Goal: Check status: Check status

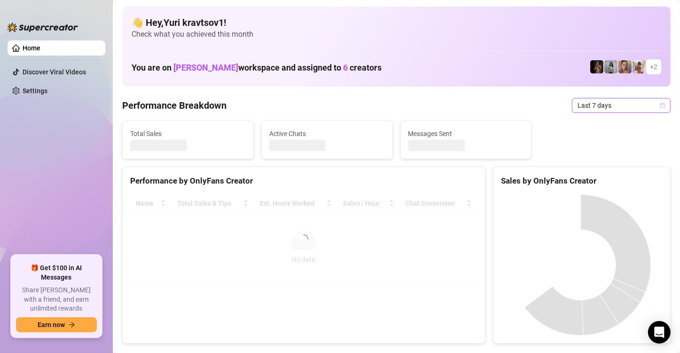
click at [634, 107] on span "Last 7 days" at bounding box center [621, 105] width 87 height 14
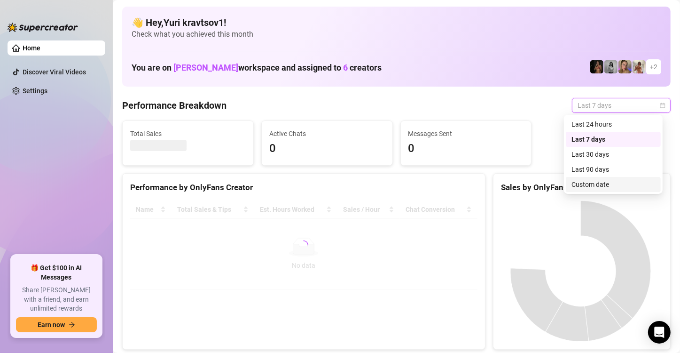
click at [619, 181] on div "Custom date" at bounding box center [614, 184] width 84 height 10
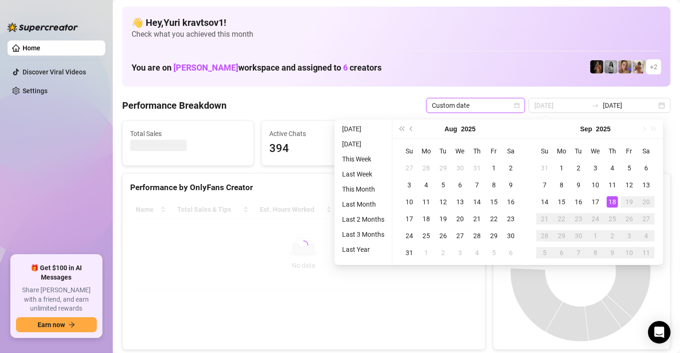
click at [611, 200] on div "18" at bounding box center [612, 201] width 11 height 11
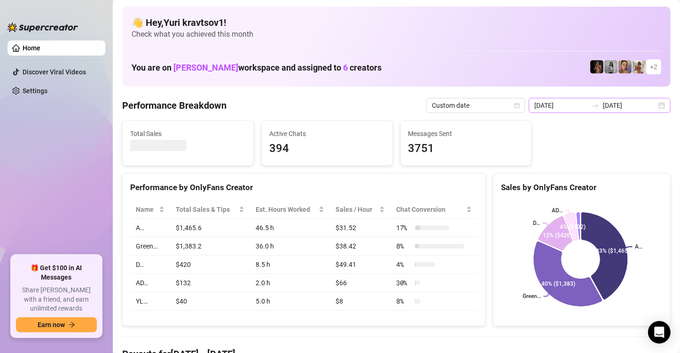
click at [659, 106] on div "[DATE] [DATE]" at bounding box center [600, 105] width 142 height 15
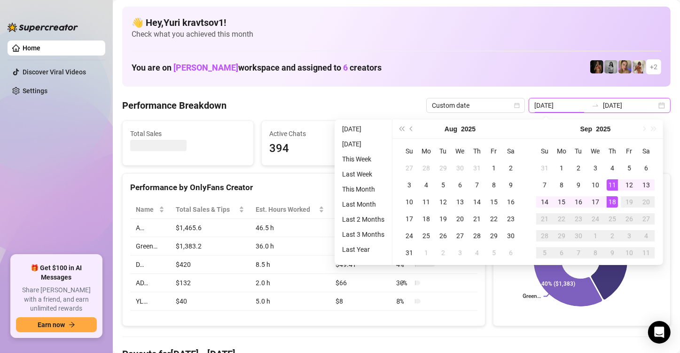
type input "[DATE]"
click at [612, 199] on div "18" at bounding box center [612, 201] width 11 height 11
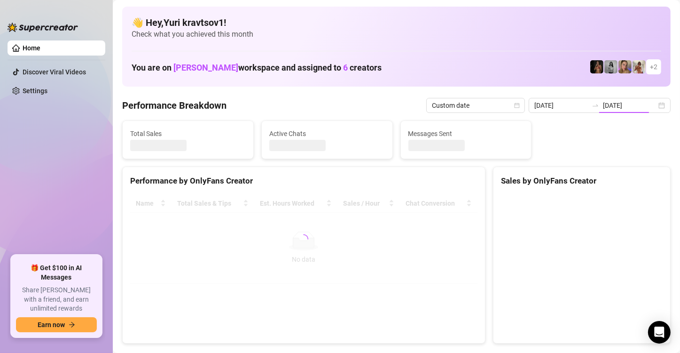
type input "[DATE]"
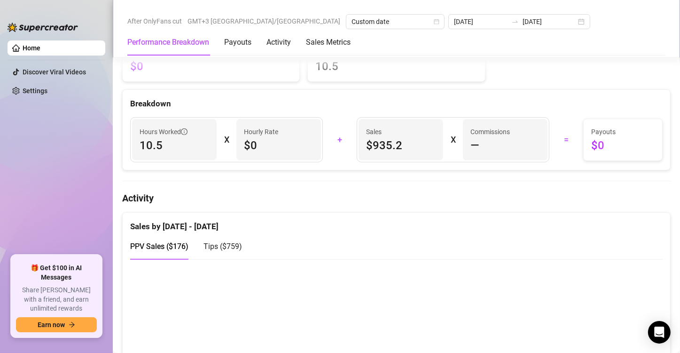
scroll to position [329, 0]
click at [248, 139] on span "$0" at bounding box center [279, 144] width 70 height 15
click at [256, 142] on span "$0" at bounding box center [279, 144] width 70 height 15
click at [248, 142] on span "$0" at bounding box center [279, 144] width 70 height 15
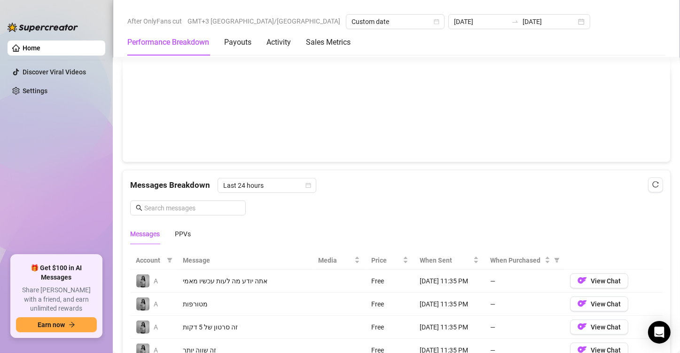
scroll to position [611, 0]
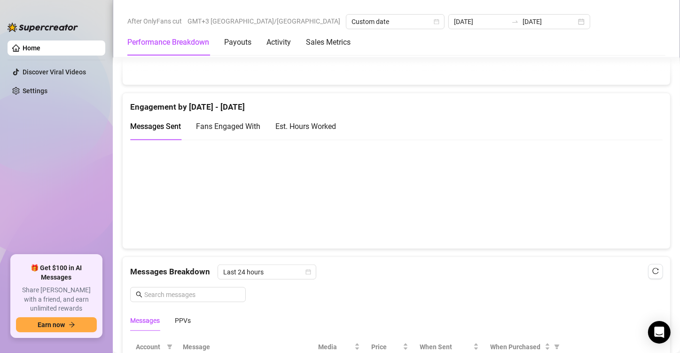
click at [290, 132] on div "Est. Hours Worked" at bounding box center [305, 126] width 61 height 27
click at [299, 266] on span "Last 24 hours" at bounding box center [266, 272] width 87 height 14
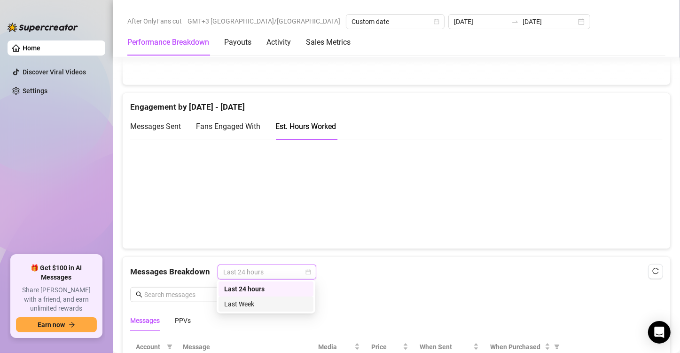
click at [294, 304] on div "Last Week" at bounding box center [266, 303] width 84 height 10
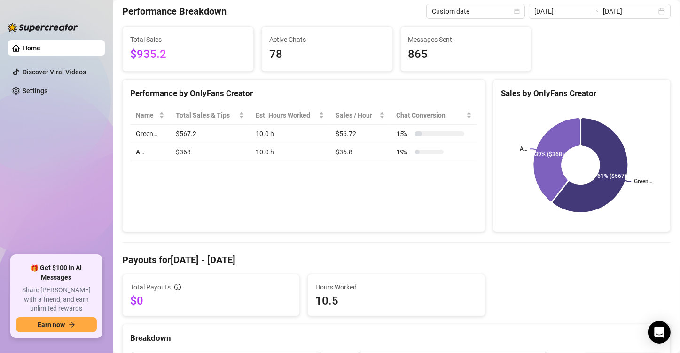
scroll to position [0, 0]
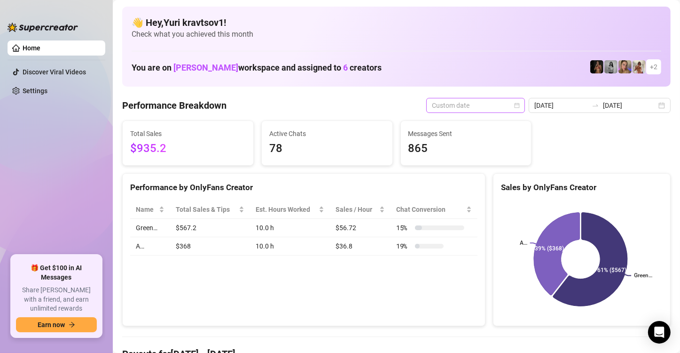
click at [505, 104] on span "Custom date" at bounding box center [475, 105] width 87 height 14
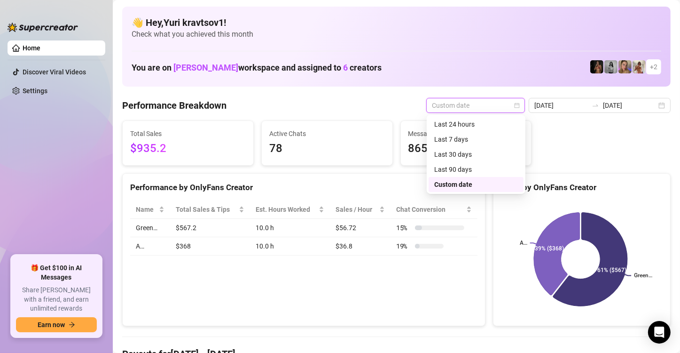
click at [473, 184] on div "Custom date" at bounding box center [476, 184] width 84 height 10
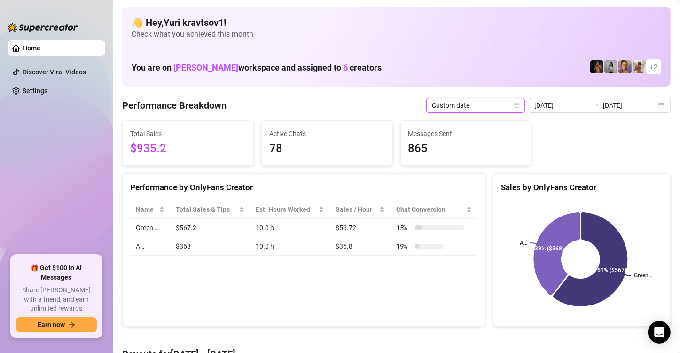
click at [521, 107] on div "Custom date" at bounding box center [475, 105] width 99 height 15
click at [654, 102] on div "[DATE] [DATE]" at bounding box center [600, 105] width 142 height 15
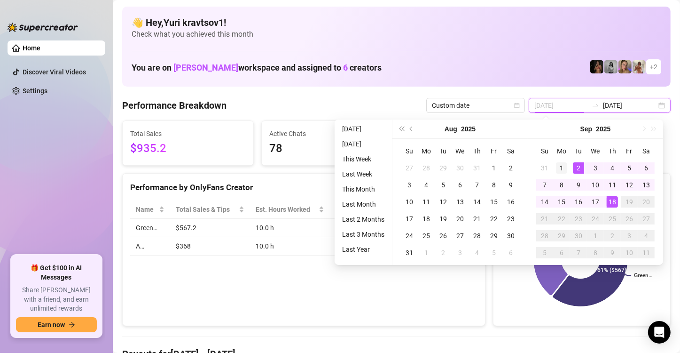
type input "[DATE]"
click at [565, 165] on div "1" at bounding box center [561, 167] width 11 height 11
type input "[DATE]"
click at [611, 202] on div "18" at bounding box center [612, 201] width 11 height 11
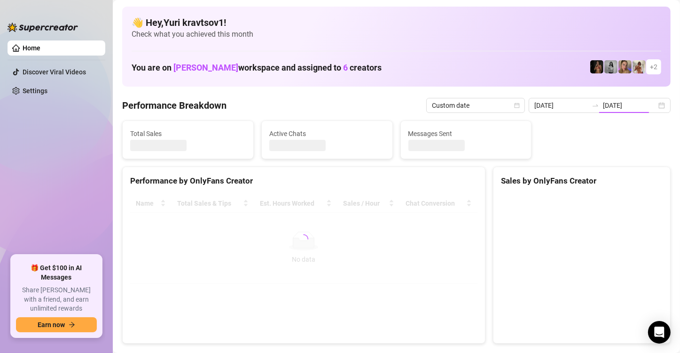
type input "[DATE]"
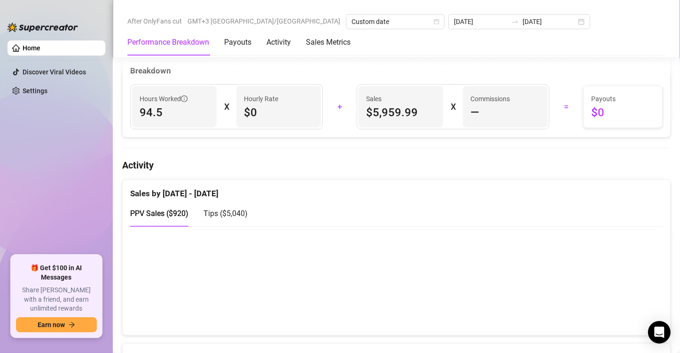
scroll to position [423, 0]
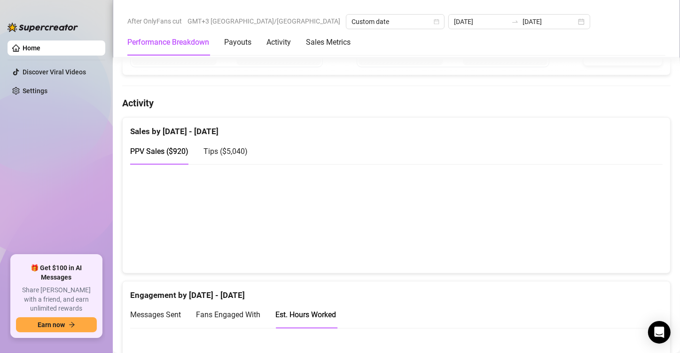
click at [234, 154] on div "Tips ( $5,040 )" at bounding box center [226, 151] width 44 height 12
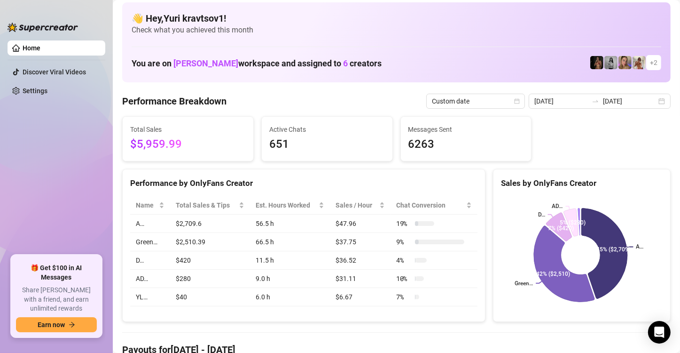
scroll to position [0, 0]
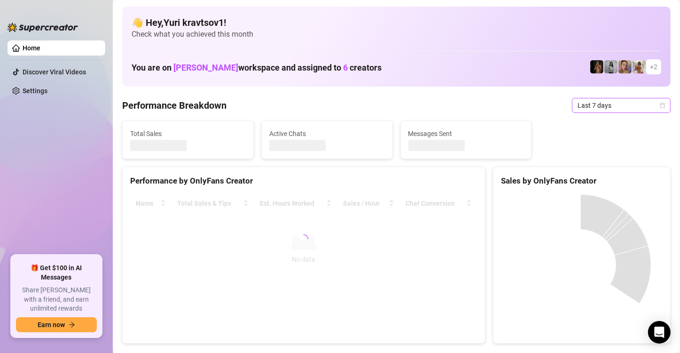
click at [660, 107] on icon "calendar" at bounding box center [663, 105] width 6 height 6
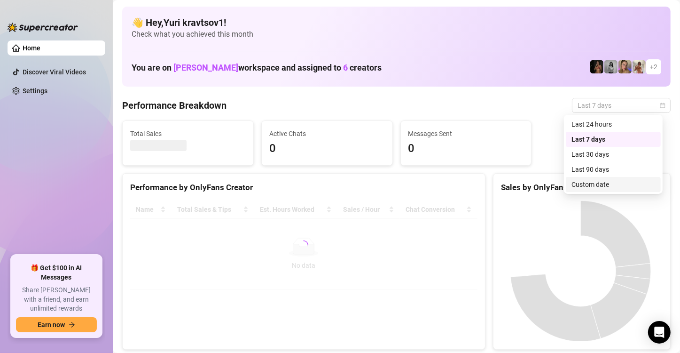
click at [630, 183] on div "Custom date" at bounding box center [614, 184] width 84 height 10
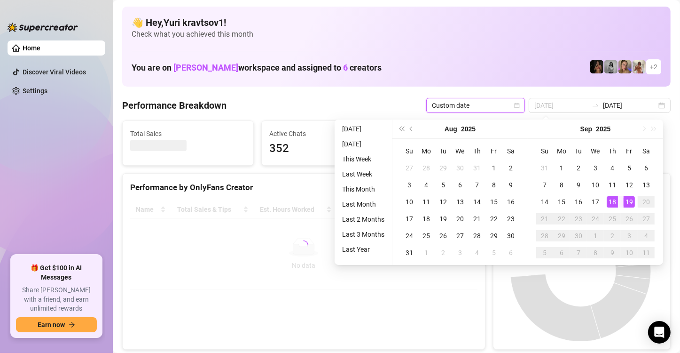
click at [616, 201] on div "18" at bounding box center [612, 201] width 11 height 11
click at [629, 202] on div "19" at bounding box center [629, 201] width 11 height 11
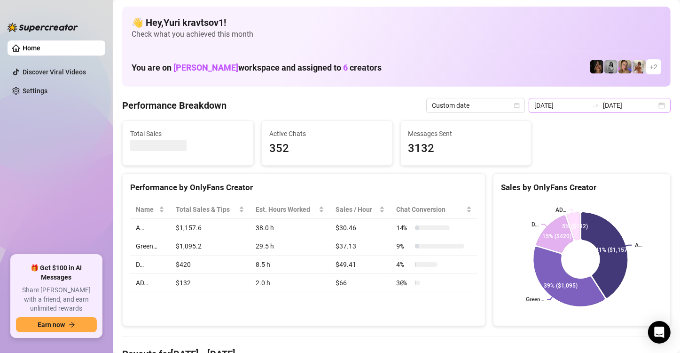
click at [655, 105] on div "2025-09-12 2025-09-19" at bounding box center [600, 105] width 142 height 15
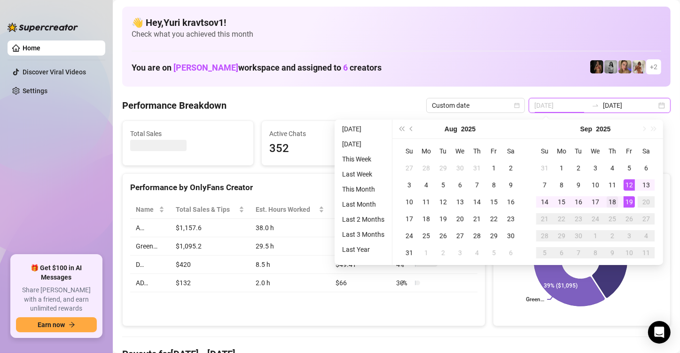
type input "[DATE]"
click at [611, 204] on div "18" at bounding box center [612, 201] width 11 height 11
click at [629, 203] on div "19" at bounding box center [629, 201] width 11 height 11
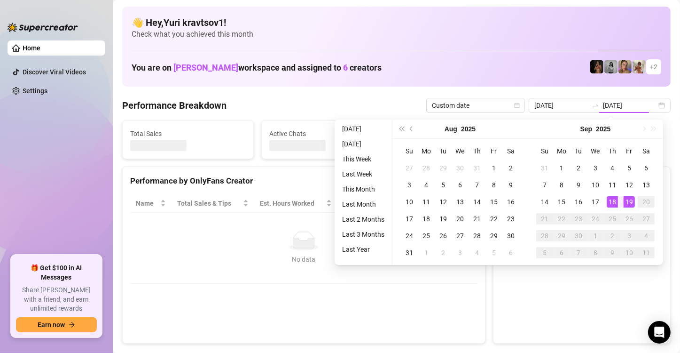
type input "[DATE]"
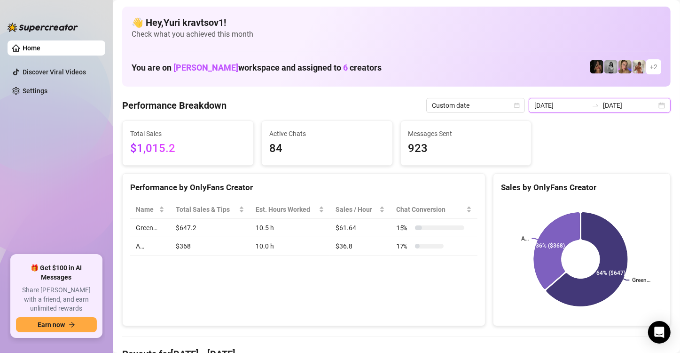
click at [646, 103] on input "2025-09-19" at bounding box center [630, 105] width 54 height 10
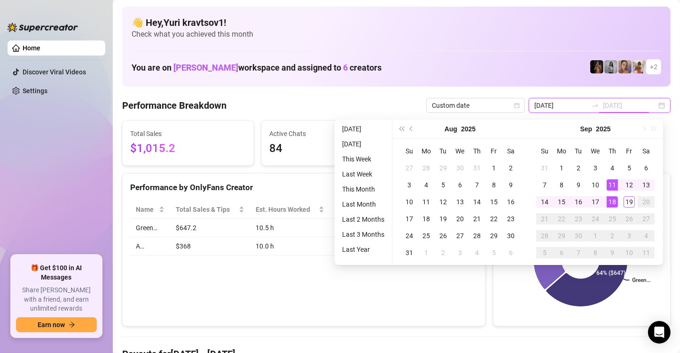
type input "[DATE]"
click at [614, 198] on div "18" at bounding box center [612, 201] width 11 height 11
click at [633, 200] on div "19" at bounding box center [629, 201] width 11 height 11
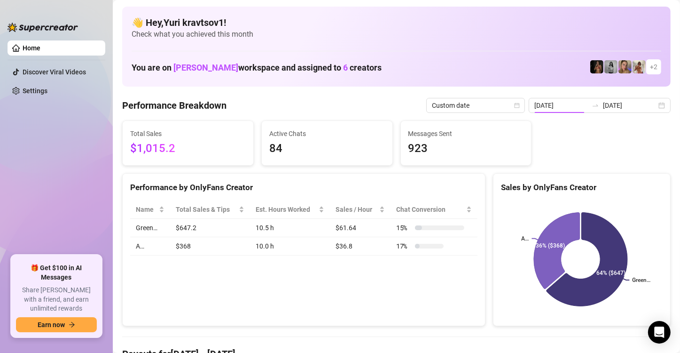
type input "[DATE]"
type input "2025-09-19"
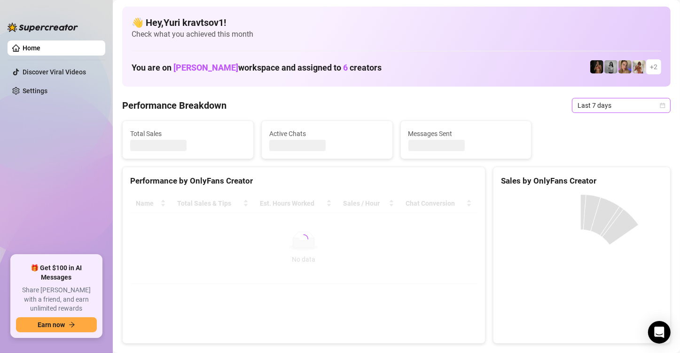
click at [651, 106] on span "Last 7 days" at bounding box center [621, 105] width 87 height 14
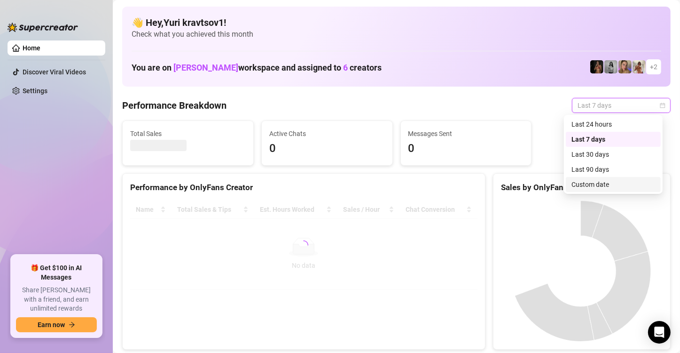
click at [615, 186] on div "Custom date" at bounding box center [614, 184] width 84 height 10
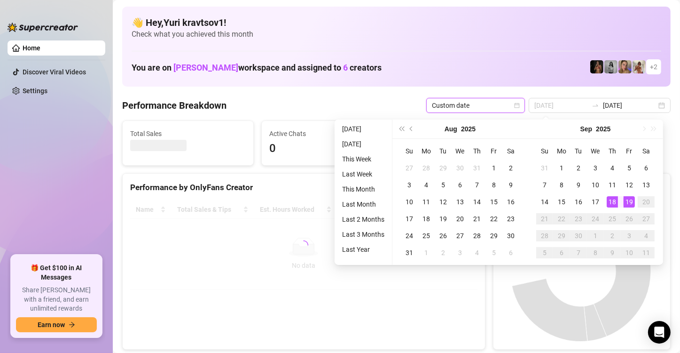
click at [613, 200] on div "18" at bounding box center [612, 201] width 11 height 11
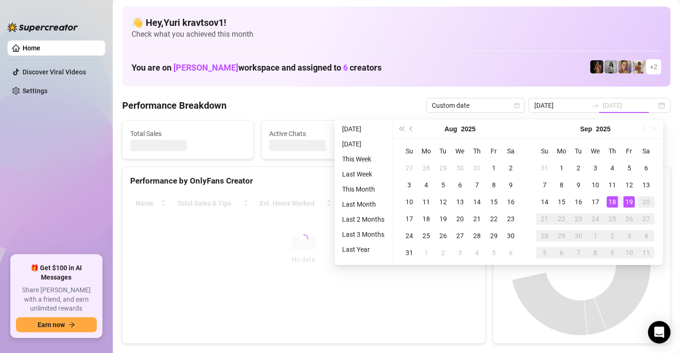
click at [632, 201] on div "19" at bounding box center [629, 201] width 11 height 11
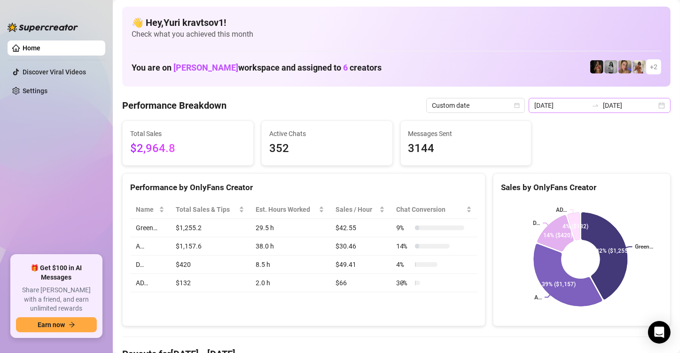
click at [653, 104] on div "2025-09-12 2025-09-19" at bounding box center [600, 105] width 142 height 15
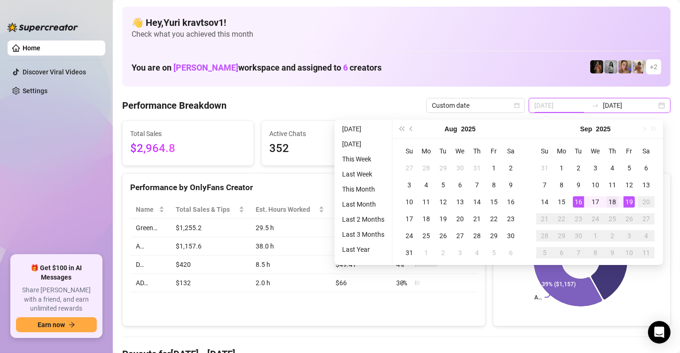
type input "[DATE]"
click at [617, 202] on div "18" at bounding box center [612, 201] width 11 height 11
click at [631, 200] on div "19" at bounding box center [629, 201] width 11 height 11
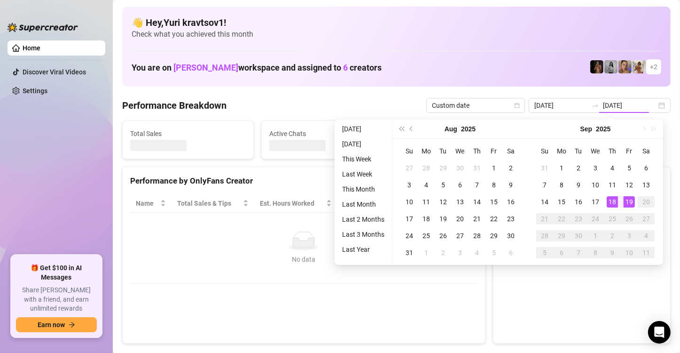
type input "[DATE]"
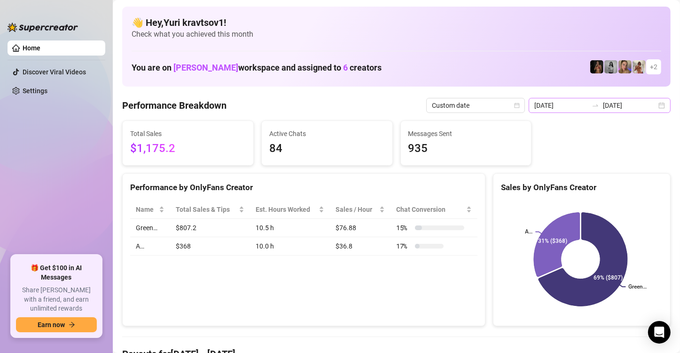
click at [658, 109] on div "2025-09-18 2025-09-19" at bounding box center [600, 105] width 142 height 15
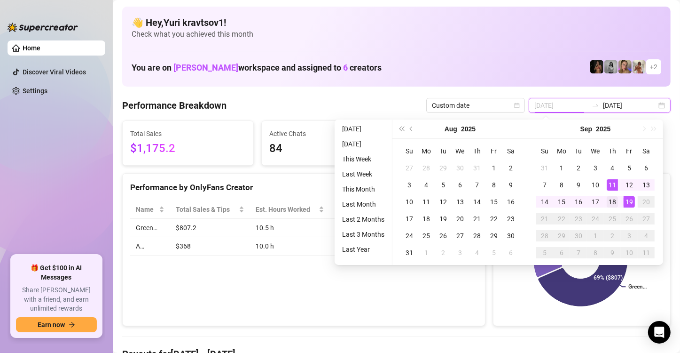
type input "[DATE]"
click at [610, 201] on div "18" at bounding box center [612, 201] width 11 height 11
click at [628, 201] on div "19" at bounding box center [629, 201] width 11 height 11
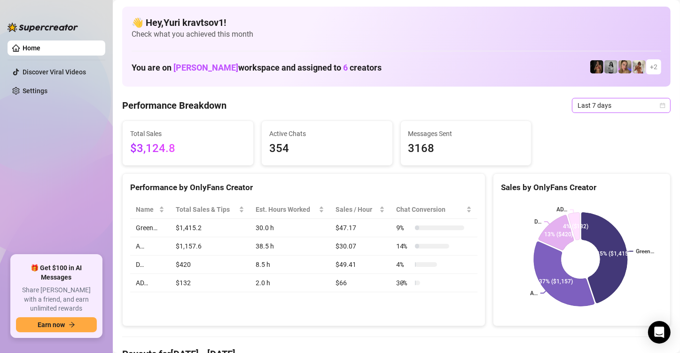
click at [628, 102] on span "Last 7 days" at bounding box center [621, 105] width 87 height 14
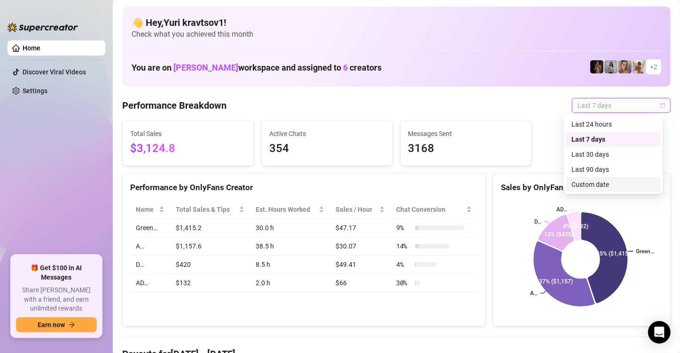
click at [601, 184] on div "Custom date" at bounding box center [614, 184] width 84 height 10
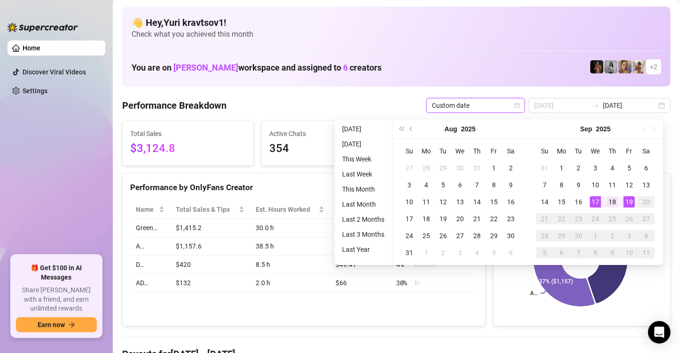
type input "[DATE]"
click at [607, 199] on div "18" at bounding box center [612, 201] width 11 height 11
click at [628, 201] on div "19" at bounding box center [629, 201] width 11 height 11
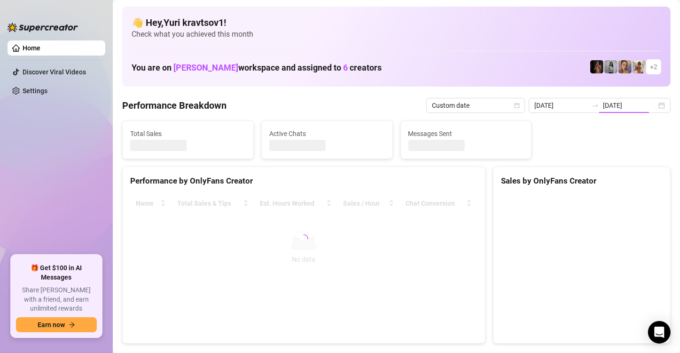
type input "[DATE]"
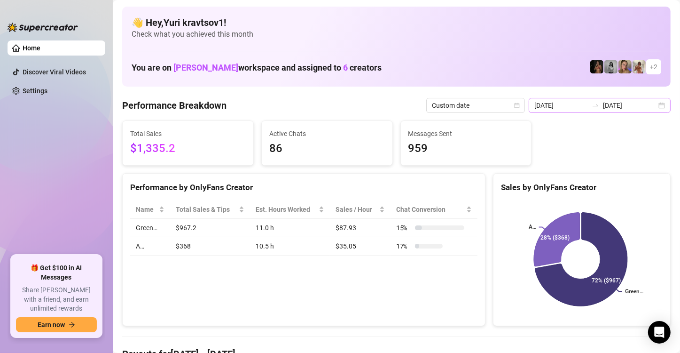
click at [649, 108] on div "2025-09-18 2025-09-19" at bounding box center [600, 105] width 142 height 15
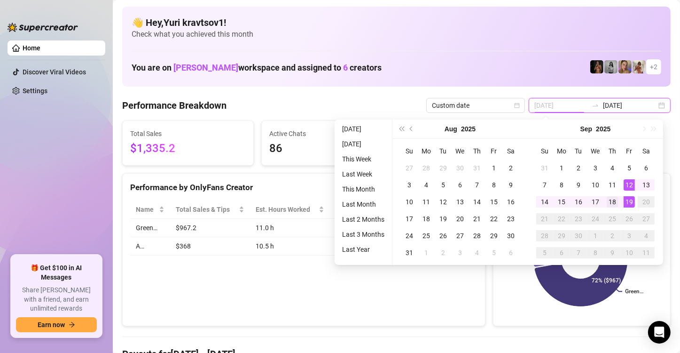
type input "[DATE]"
click at [613, 204] on div "18" at bounding box center [612, 201] width 11 height 11
click at [634, 200] on div "19" at bounding box center [629, 201] width 11 height 11
